Goal: Use online tool/utility: Use online tool/utility

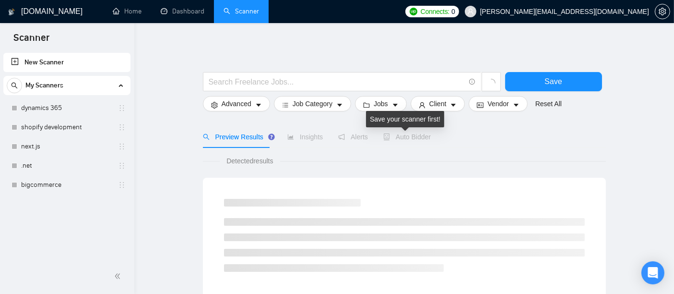
click at [404, 138] on span "Auto Bidder" at bounding box center [408, 137] width 48 height 8
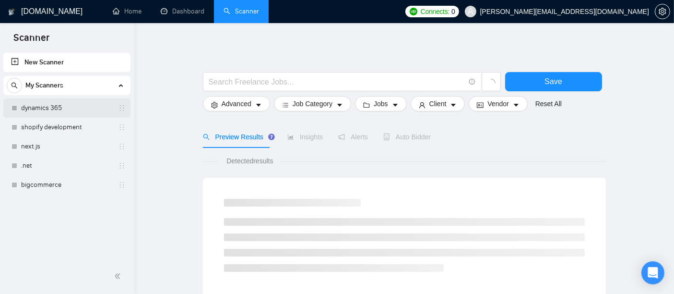
click at [41, 114] on link "dynamics 365" at bounding box center [66, 107] width 91 height 19
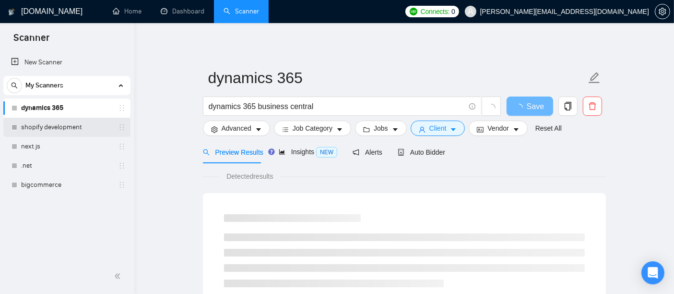
click at [33, 131] on link "shopify development" at bounding box center [66, 127] width 91 height 19
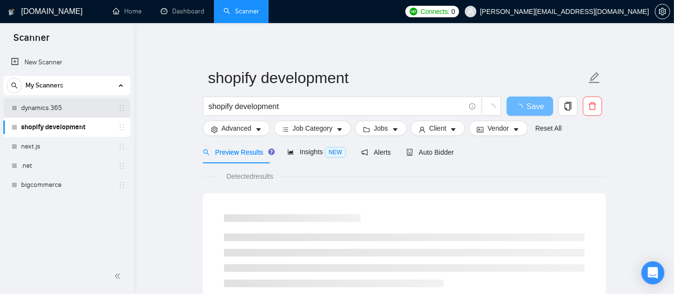
click at [73, 113] on link "dynamics 365" at bounding box center [66, 107] width 91 height 19
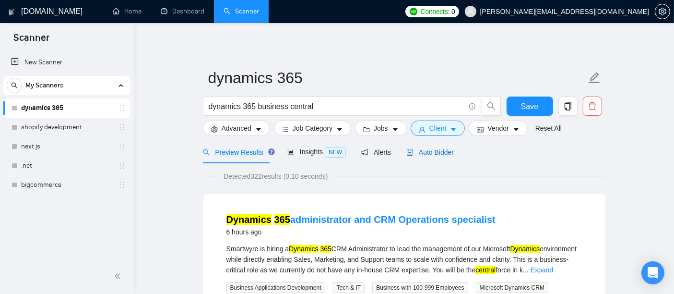
click at [434, 150] on span "Auto Bidder" at bounding box center [431, 152] width 48 height 8
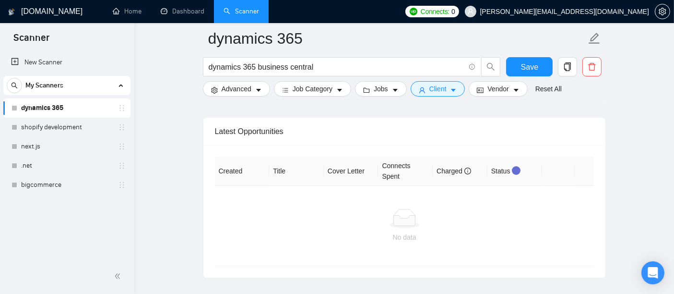
scroll to position [2311, 0]
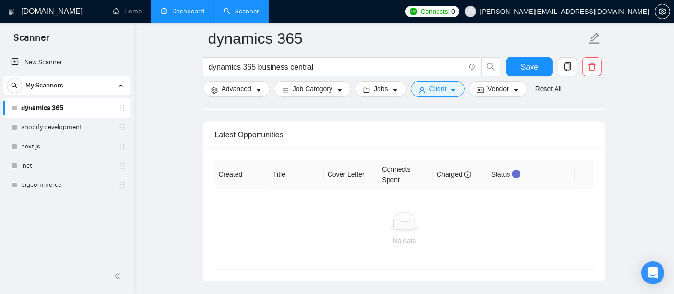
click at [191, 15] on link "Dashboard" at bounding box center [183, 11] width 44 height 8
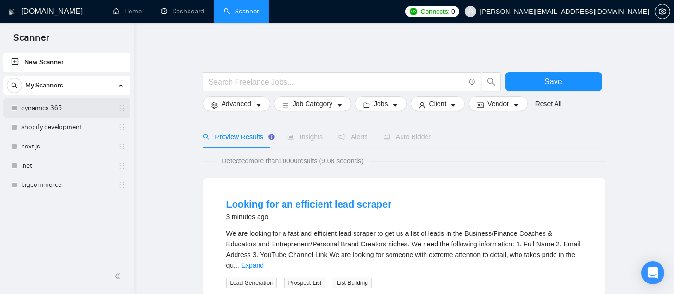
click at [52, 106] on link "dynamics 365" at bounding box center [66, 107] width 91 height 19
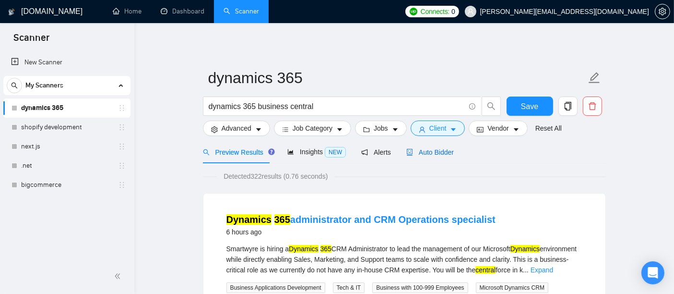
click at [425, 154] on span "Auto Bidder" at bounding box center [431, 152] width 48 height 8
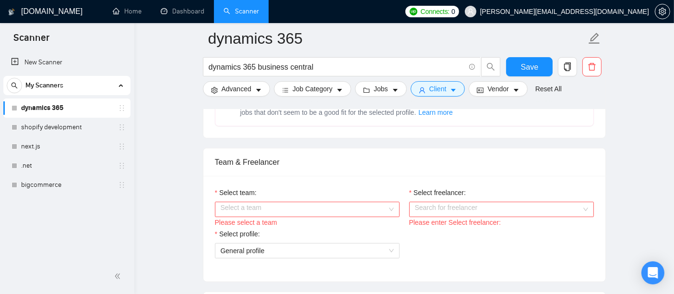
scroll to position [440, 0]
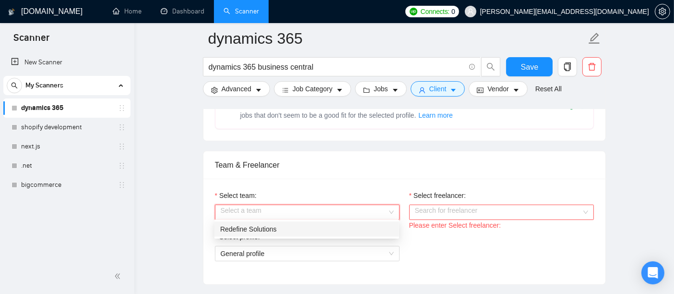
click at [389, 208] on div "Select a team" at bounding box center [307, 211] width 185 height 15
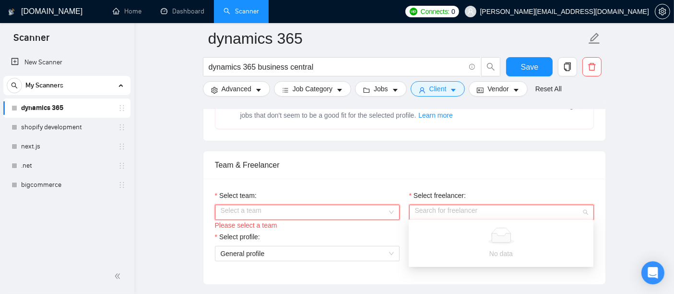
click at [584, 210] on div "Search for freelancer" at bounding box center [501, 211] width 185 height 15
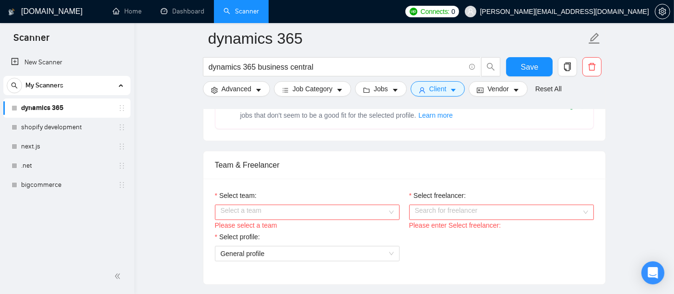
click at [366, 192] on div "Select team:" at bounding box center [307, 197] width 185 height 14
click at [392, 210] on div "Select a team" at bounding box center [307, 211] width 185 height 15
click at [395, 212] on div "Select a team" at bounding box center [307, 211] width 185 height 15
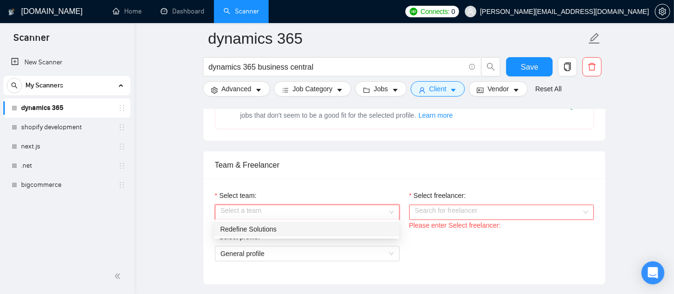
click at [290, 228] on div "Redefine Solutions" at bounding box center [306, 229] width 173 height 11
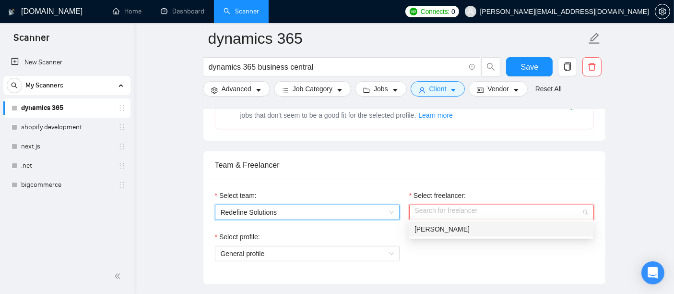
click at [587, 214] on div "Search for freelancer" at bounding box center [501, 211] width 185 height 15
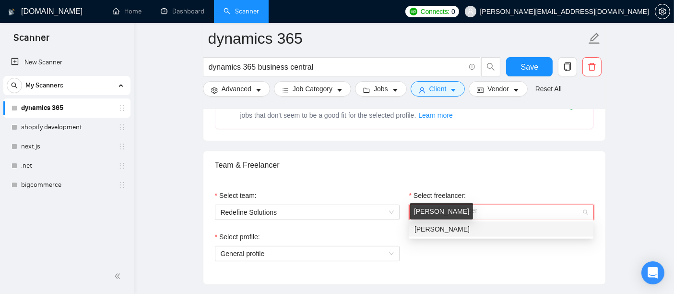
click at [454, 228] on span "[PERSON_NAME]" at bounding box center [442, 229] width 55 height 8
